Goal: Information Seeking & Learning: Understand process/instructions

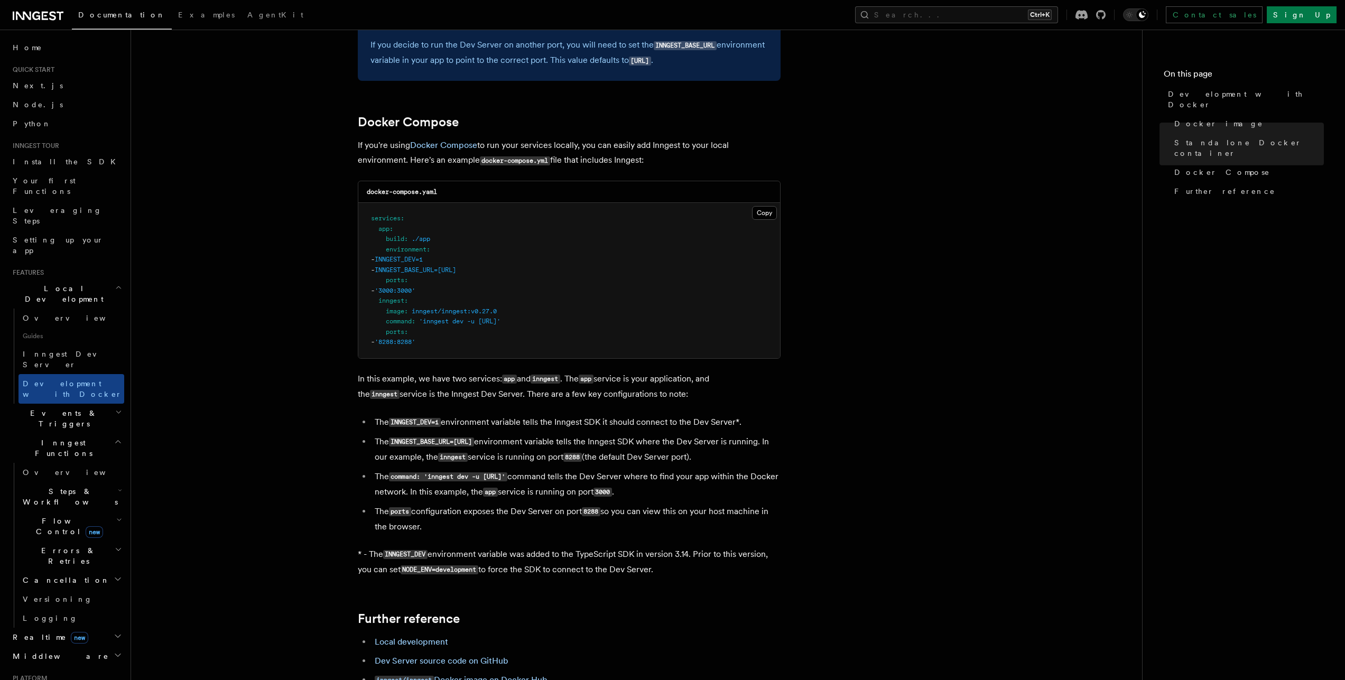
scroll to position [620, 0]
drag, startPoint x: 442, startPoint y: 339, endPoint x: 379, endPoint y: 304, distance: 72.4
click at [379, 304] on pre "services : app : build : ./app environment : - INNGEST_DEV=1 - INNGEST_BASE_URL…" at bounding box center [569, 279] width 422 height 155
copy code "inngest : image : inngest/inngest:v0.27.0 command : 'inngest dev -u [URL]' port…"
click at [987, 200] on article "Features Local Development Development with Docker Inngest provides a Docker im…" at bounding box center [636, 180] width 977 height 1506
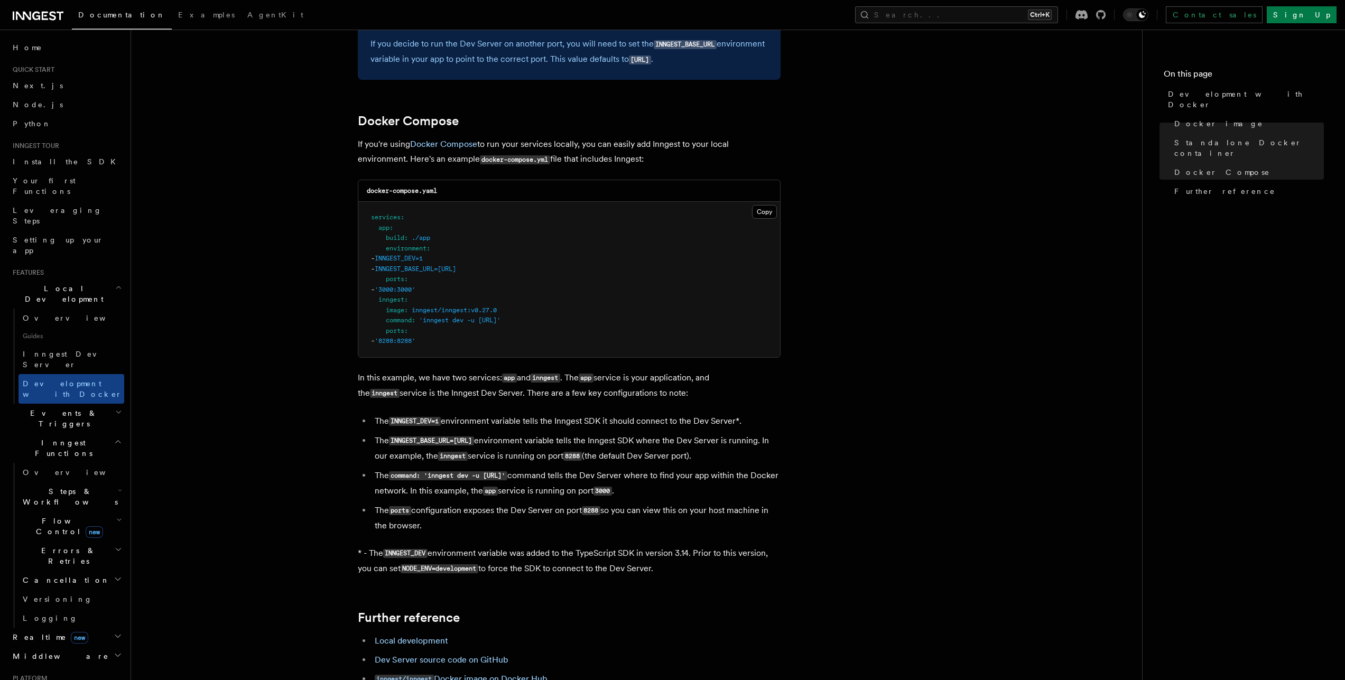
click at [842, 525] on article "Features Local Development Development with Docker Inngest provides a Docker im…" at bounding box center [636, 180] width 977 height 1506
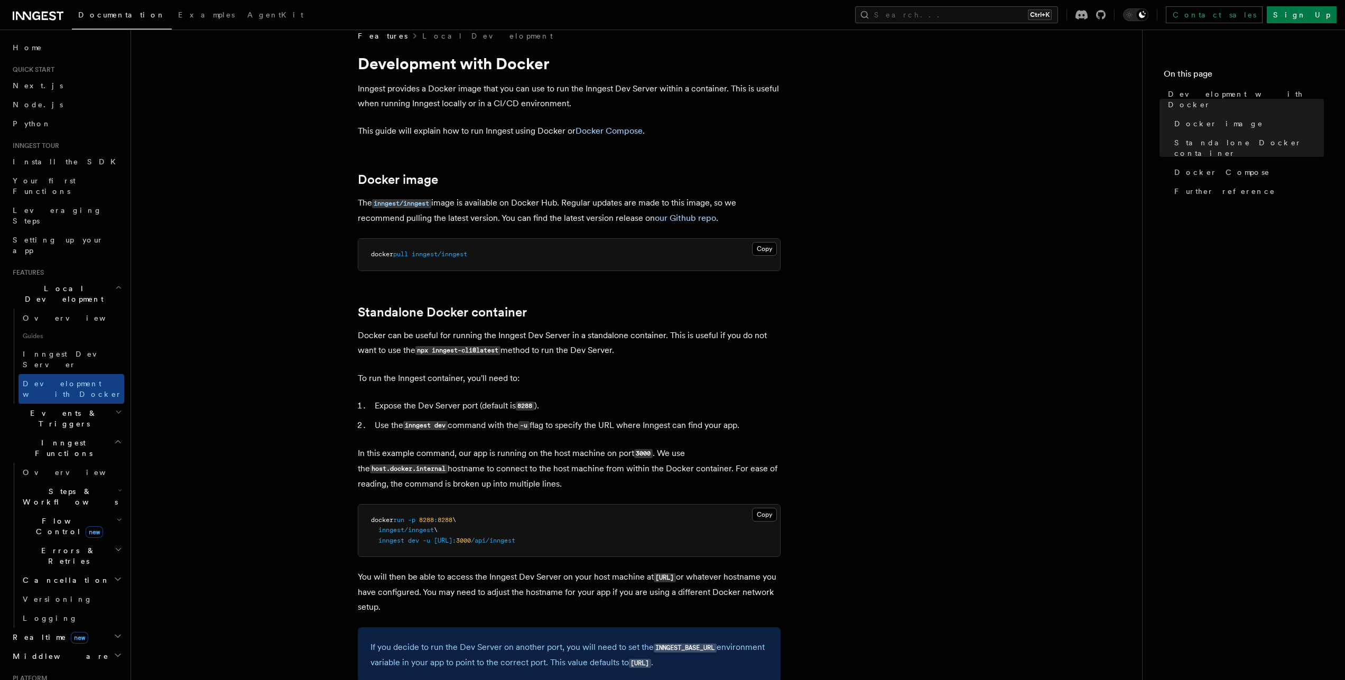
scroll to position [0, 0]
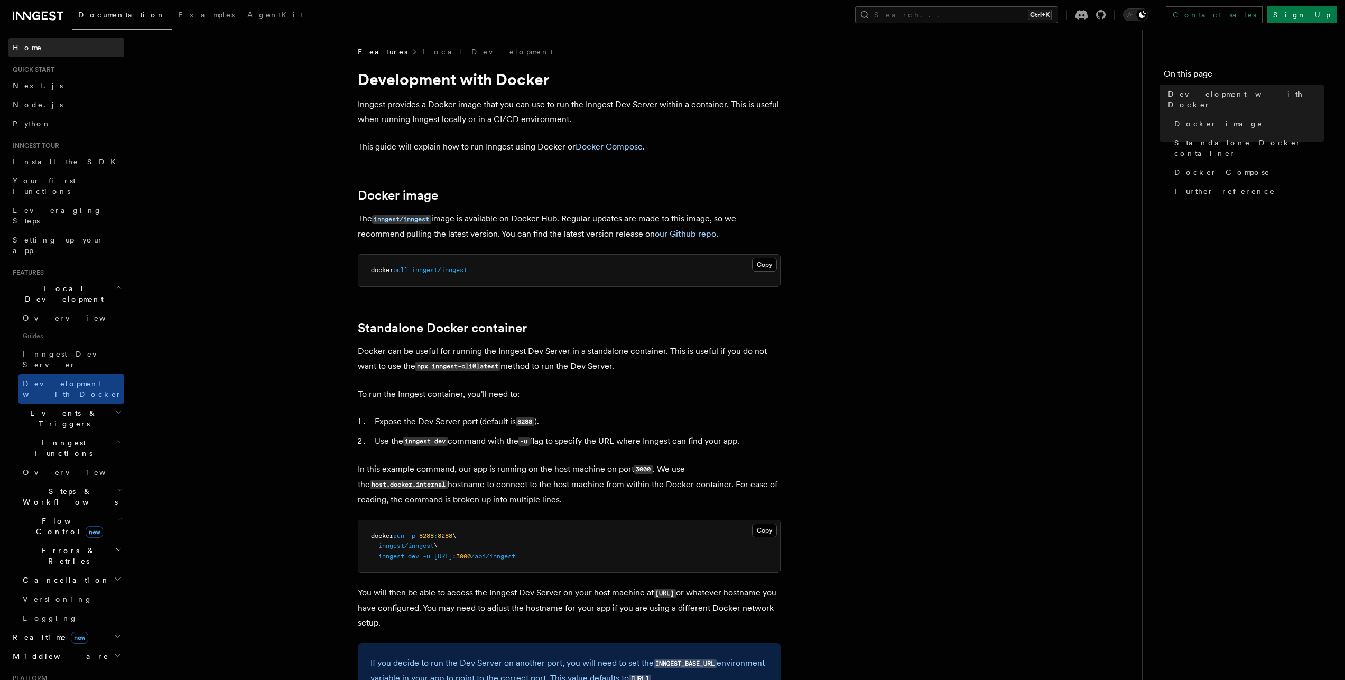
click at [34, 50] on link "Home" at bounding box center [66, 47] width 116 height 19
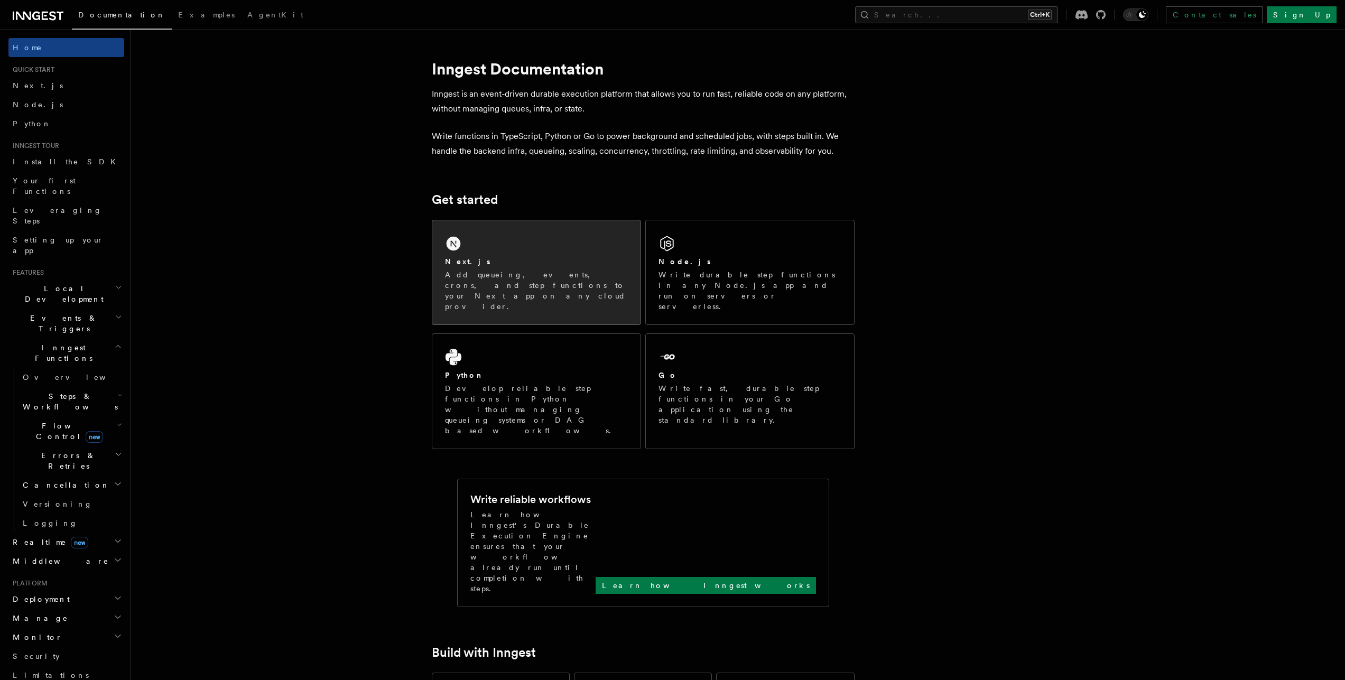
click at [464, 243] on div "Next.js Add queueing, events, crons, and step functions to your Next app on any…" at bounding box center [536, 272] width 208 height 104
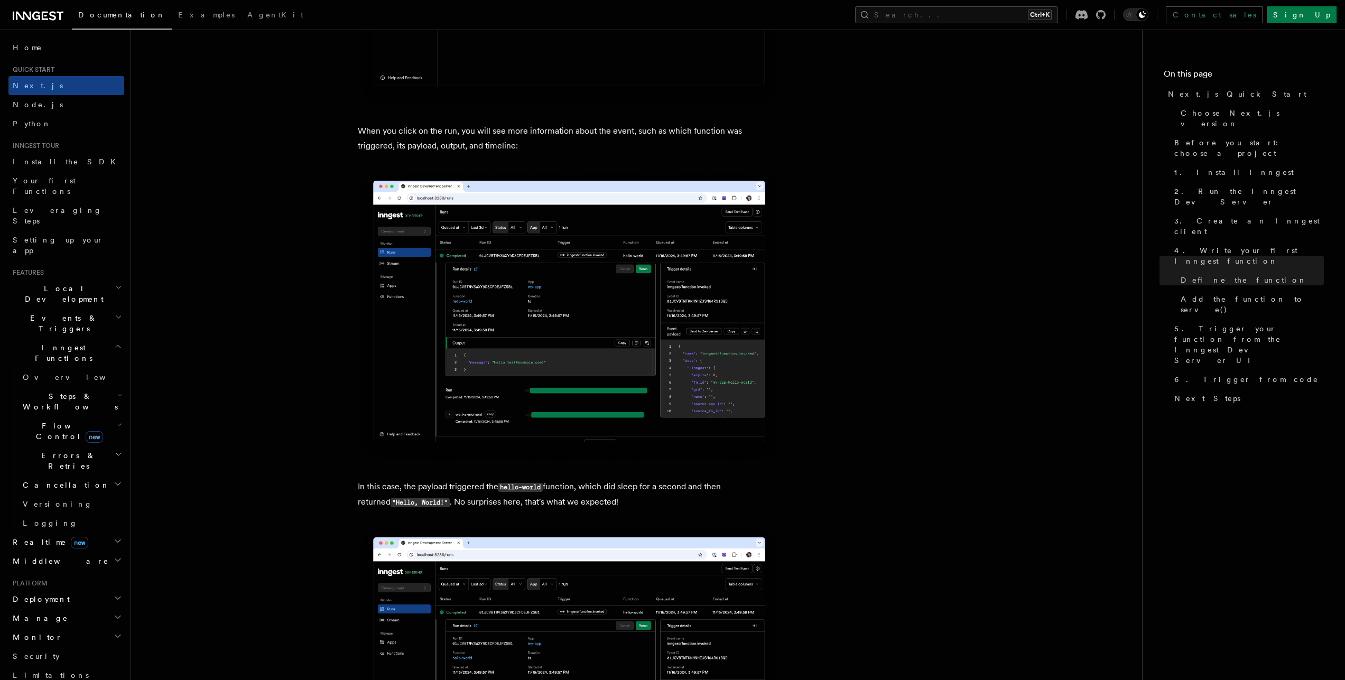
scroll to position [3892, 0]
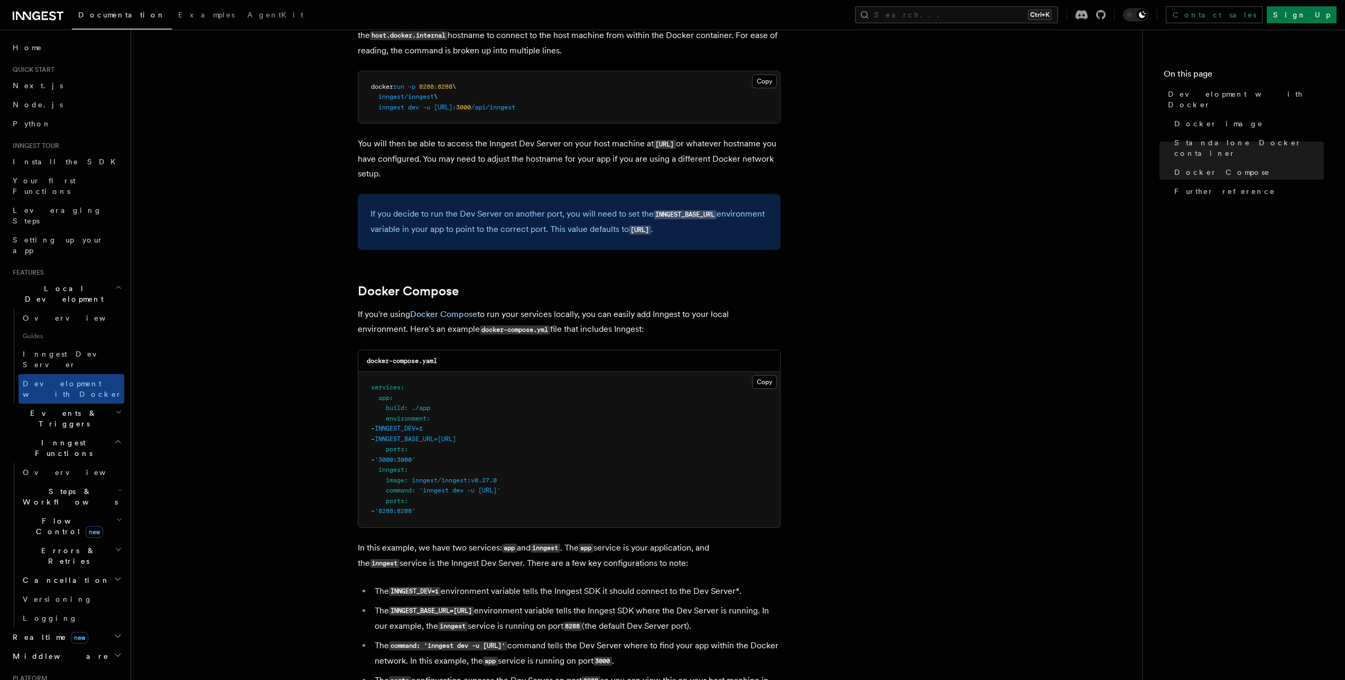
scroll to position [390, 0]
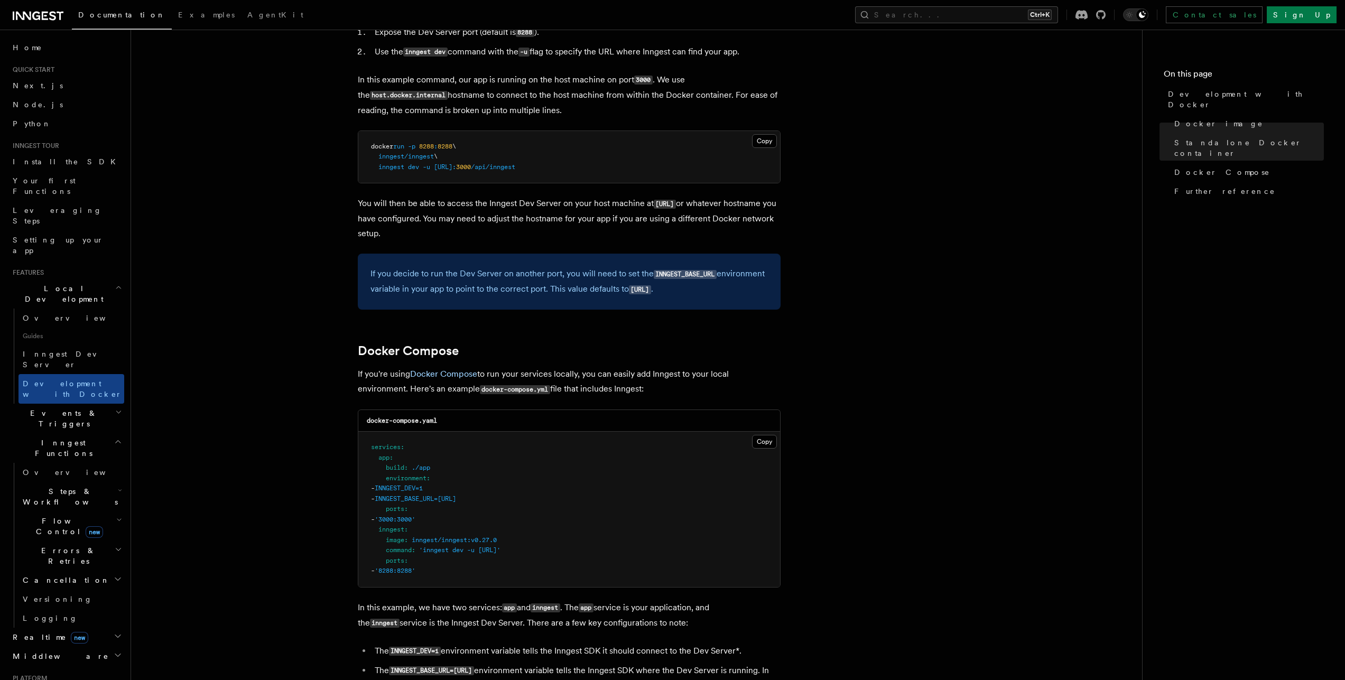
click at [916, 213] on article "Features Local Development Development with Docker Inngest provides a Docker im…" at bounding box center [636, 410] width 977 height 1506
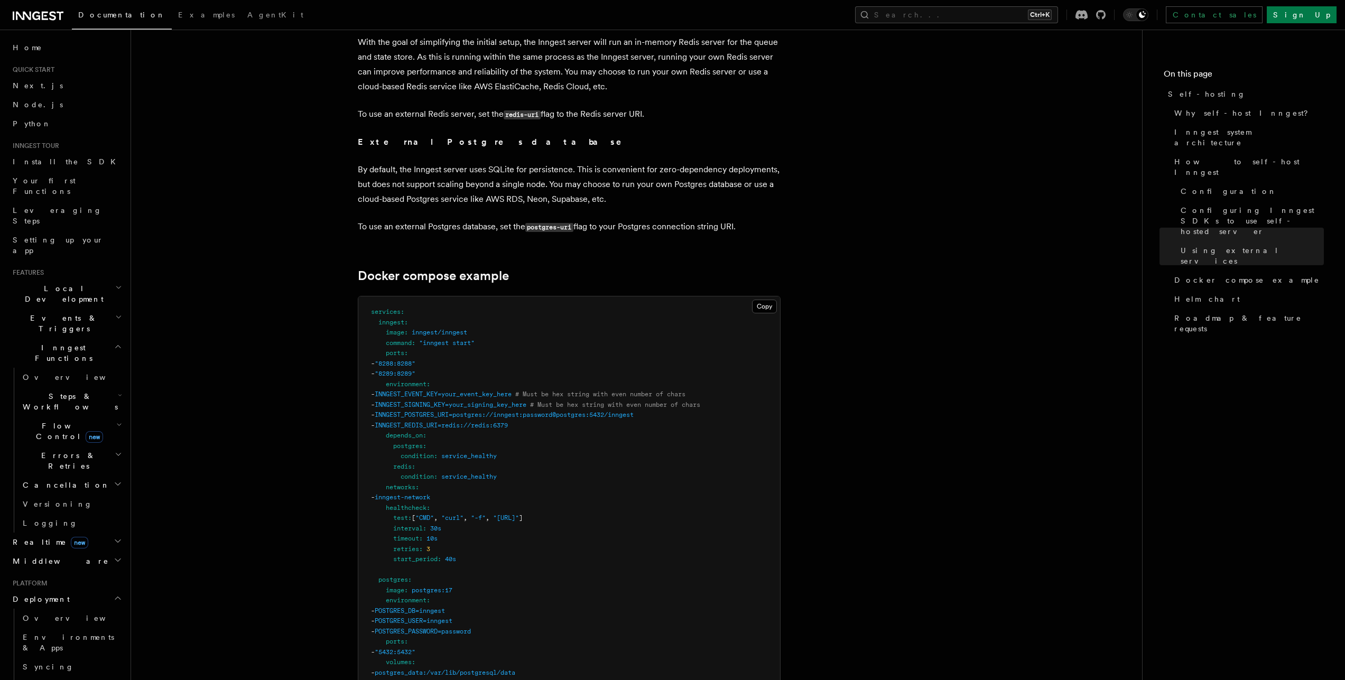
scroll to position [2572, 0]
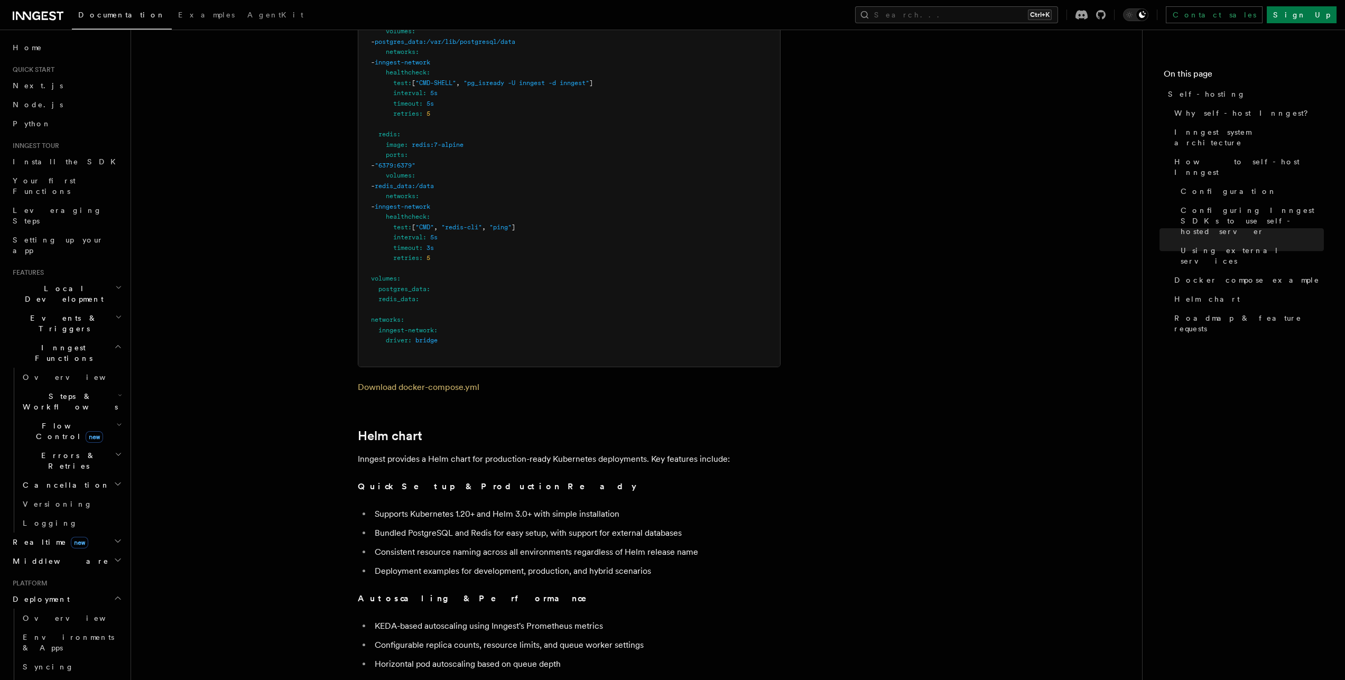
scroll to position [3274, 0]
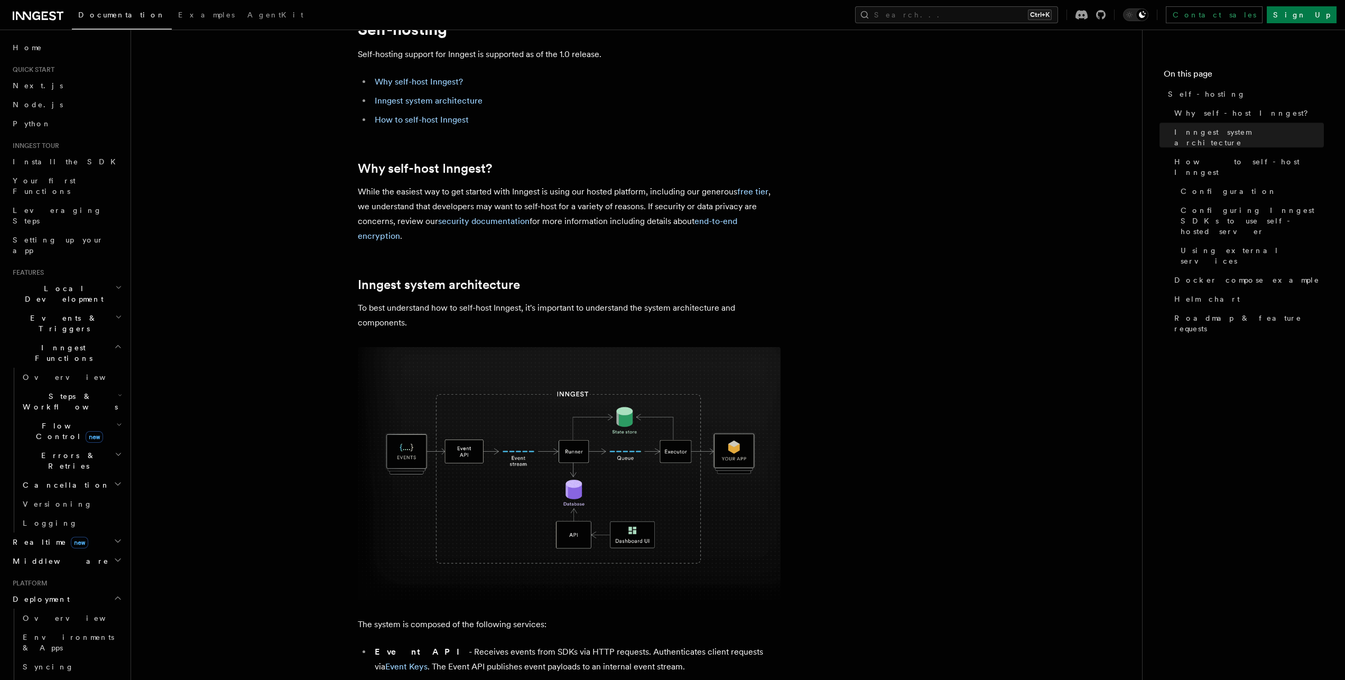
scroll to position [0, 0]
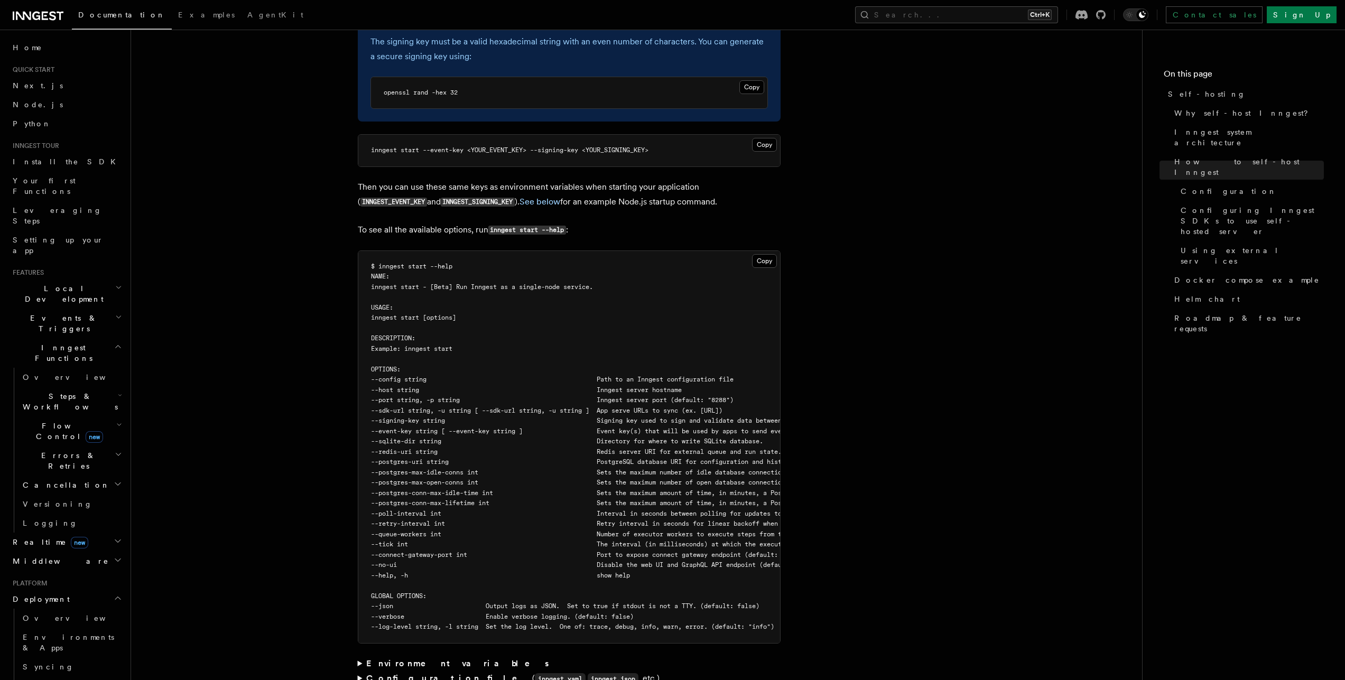
click at [248, 635] on article "Platform Deployment Self-hosting Self-hosting support for Inngest is supported …" at bounding box center [636, 674] width 977 height 4519
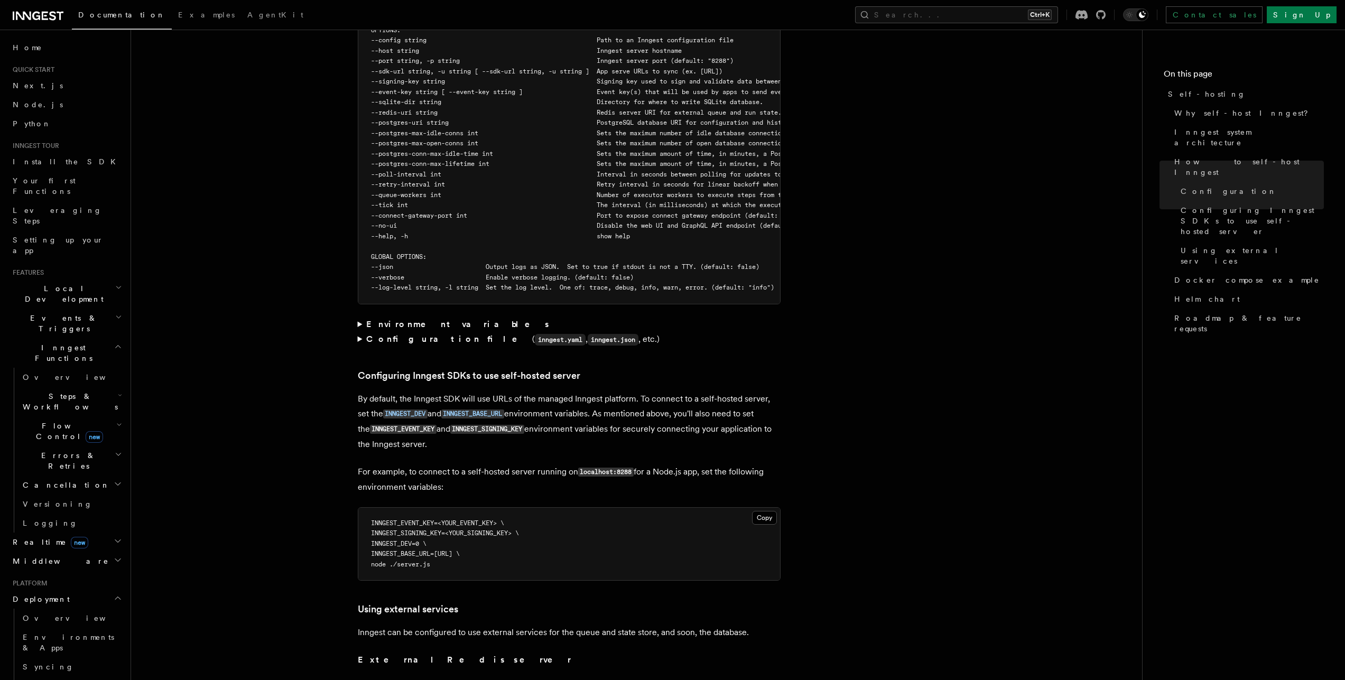
scroll to position [2056, 0]
